Goal: Find specific page/section: Find specific page/section

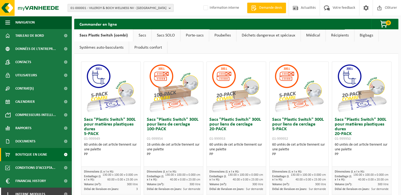
click at [94, 6] on span "01-000001 - VILLEROY & BOCH WELLNESS NV - ROESELARE" at bounding box center [118, 8] width 96 height 8
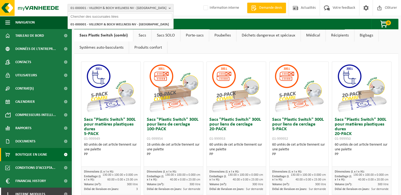
click at [92, 14] on input "text" at bounding box center [120, 16] width 103 height 7
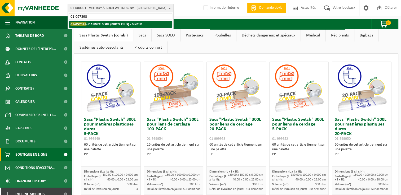
type input "01-057398"
click at [102, 24] on strong "01-057398 - DANNEELS SRL (BRICO PLUS) - BINCHE" at bounding box center [106, 24] width 72 height 4
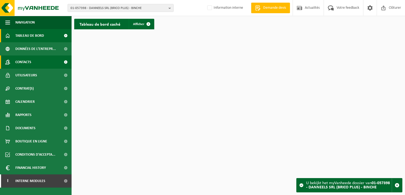
click at [37, 60] on link "Contacts" at bounding box center [35, 62] width 71 height 13
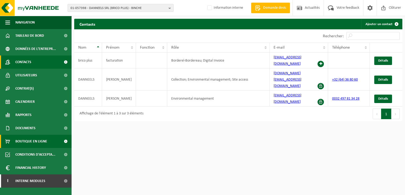
click at [51, 145] on link "Boutique en ligne" at bounding box center [35, 141] width 71 height 13
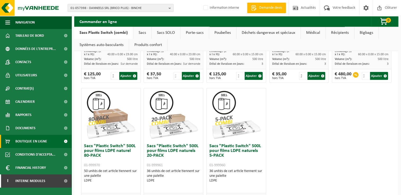
scroll to position [318, 0]
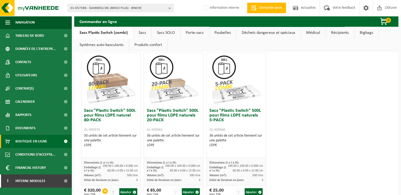
drag, startPoint x: 359, startPoint y: 67, endPoint x: 258, endPoint y: 8, distance: 116.7
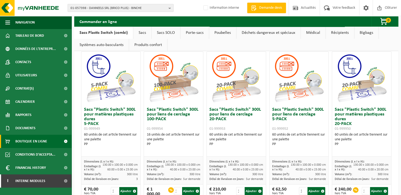
scroll to position [0, 0]
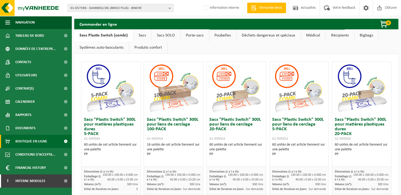
click at [124, 9] on span "01-057398 - DANNEELS SRL (BRICO PLUS) - BINCHE" at bounding box center [118, 8] width 96 height 8
